Goal: Task Accomplishment & Management: Manage account settings

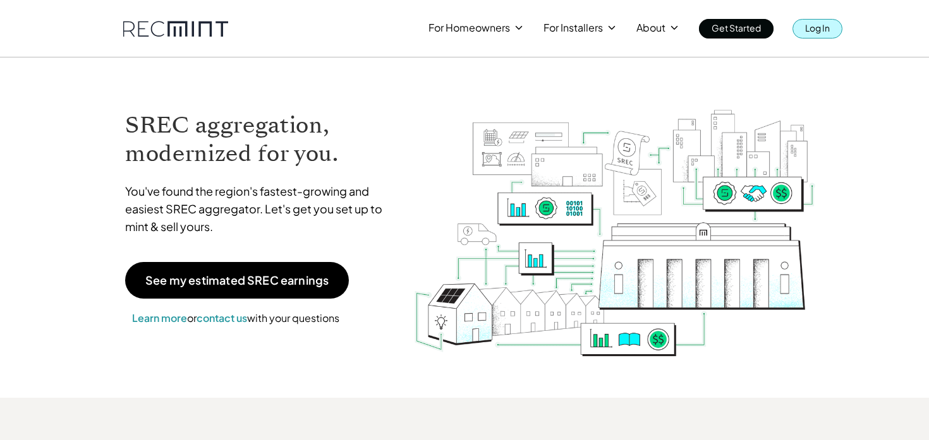
click at [810, 30] on p "Log In" at bounding box center [817, 28] width 25 height 18
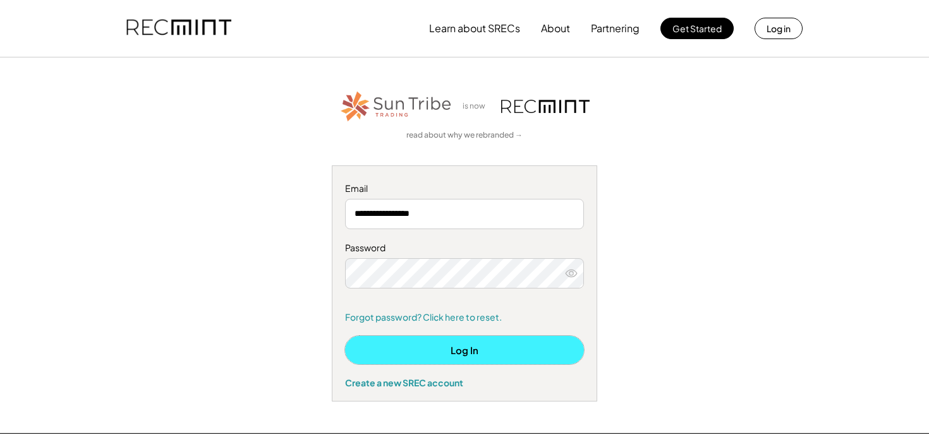
click at [430, 357] on button "Log In" at bounding box center [464, 350] width 239 height 28
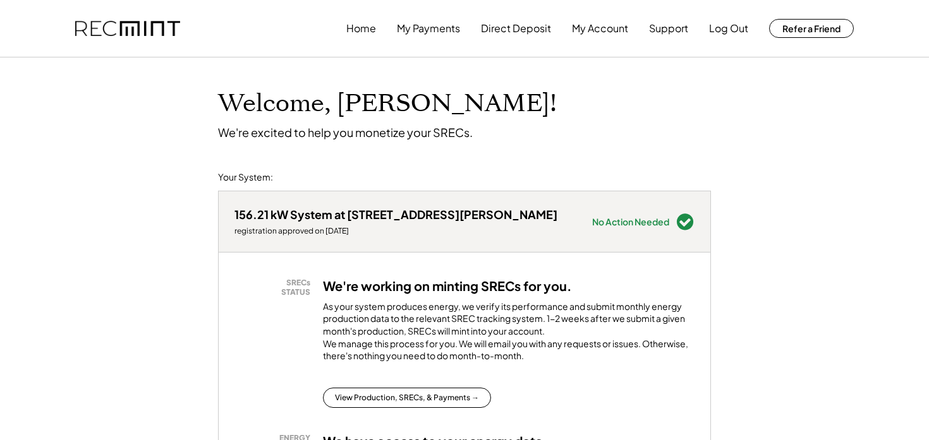
scroll to position [184, 0]
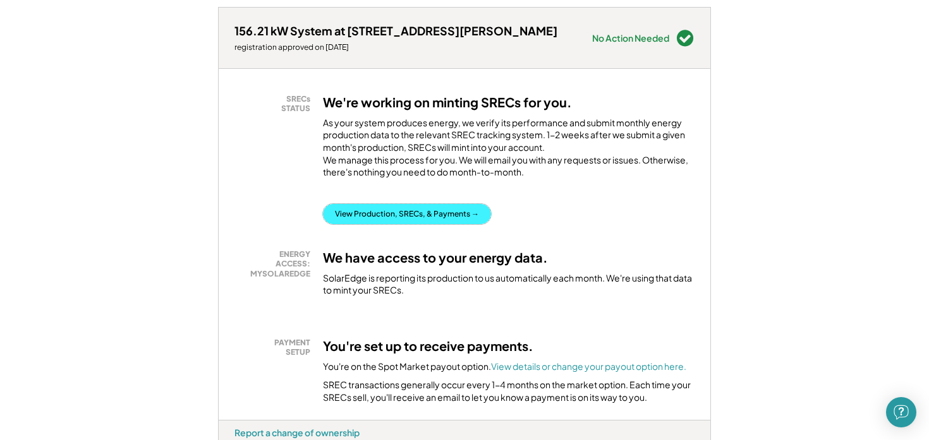
click at [370, 222] on button "View Production, SRECs, & Payments →" at bounding box center [407, 214] width 168 height 20
